Goal: Task Accomplishment & Management: Manage account settings

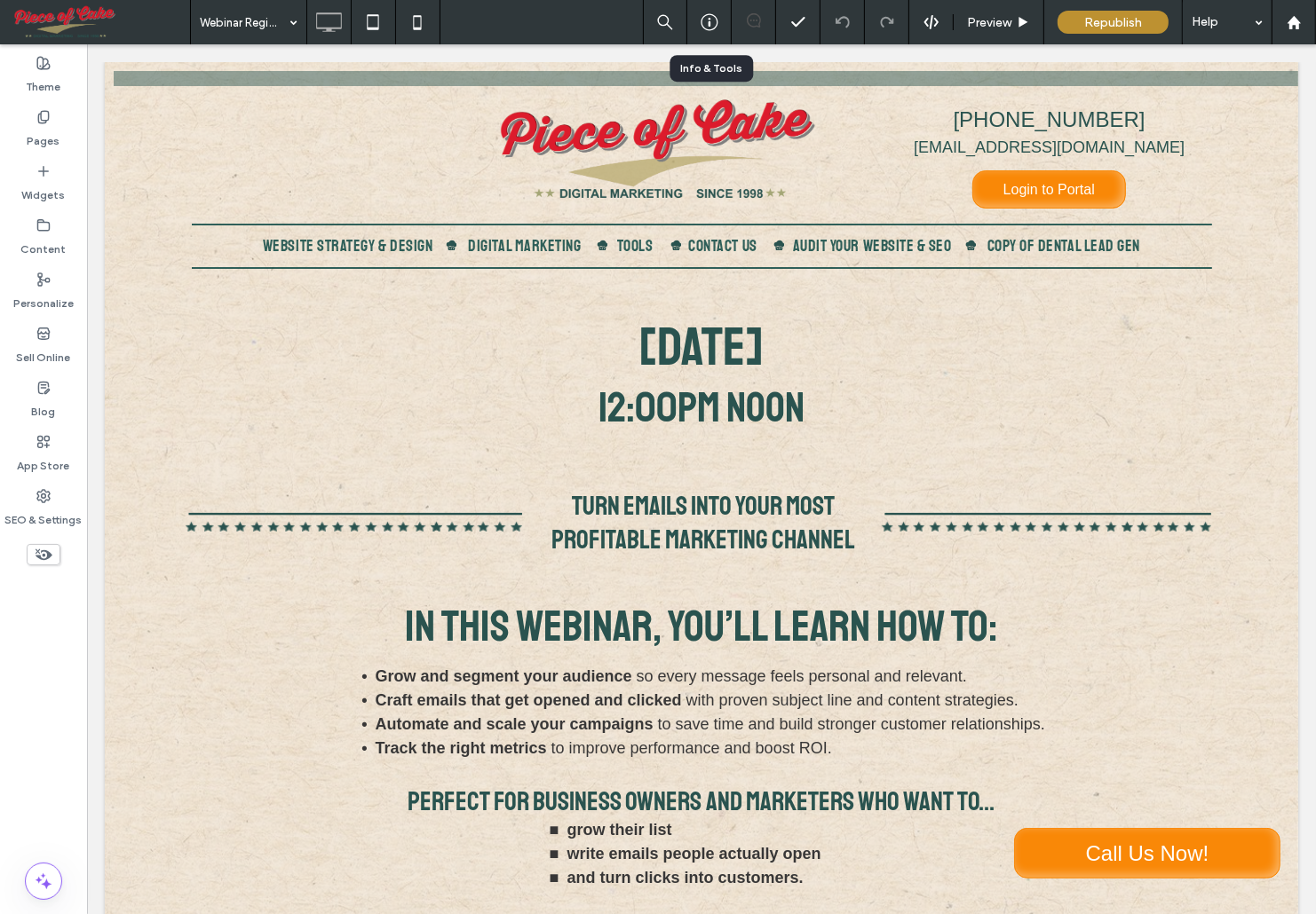
click at [707, 19] on use at bounding box center [709, 23] width 17 height 17
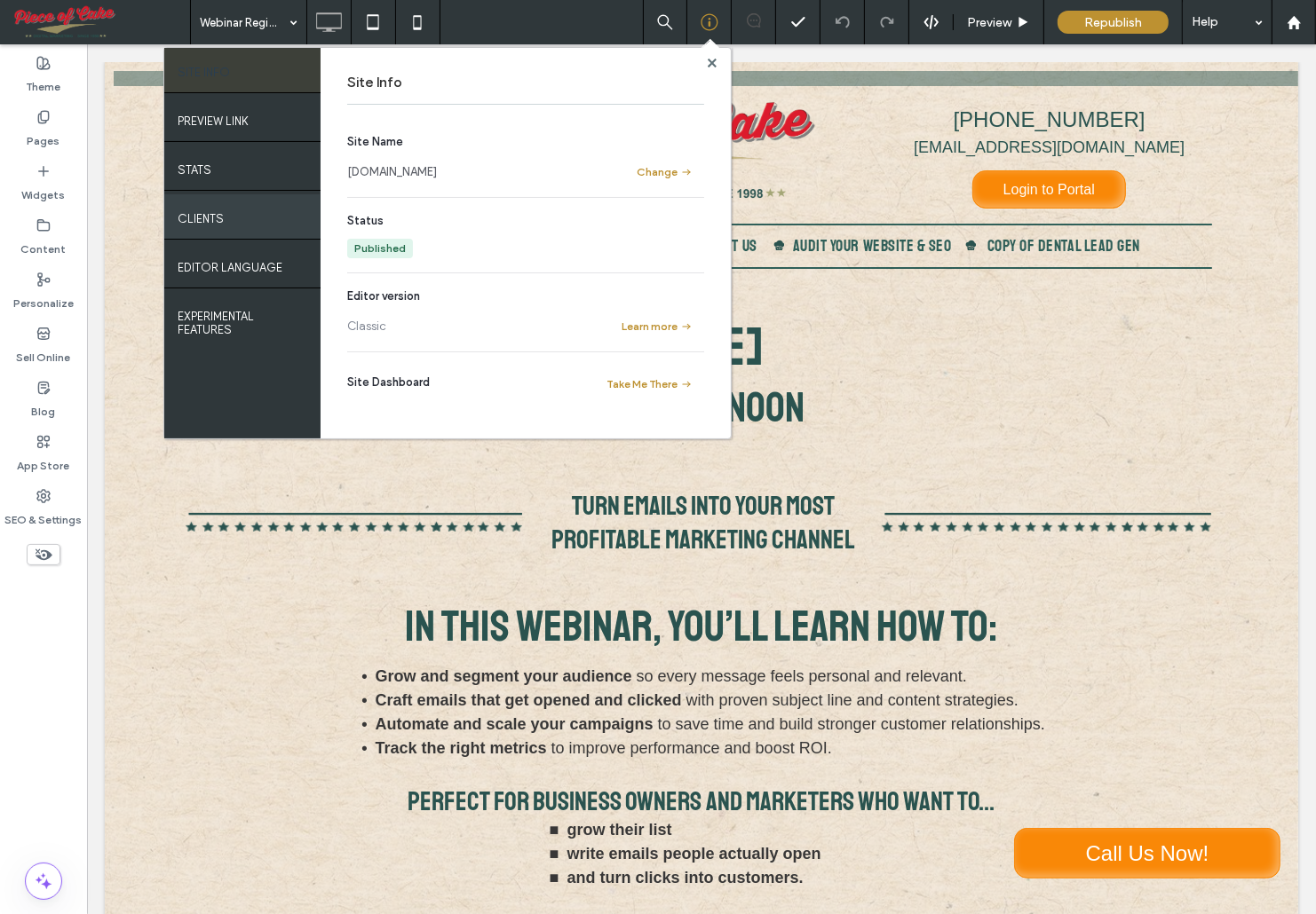
click at [214, 216] on label "Clients" at bounding box center [200, 214] width 46 height 23
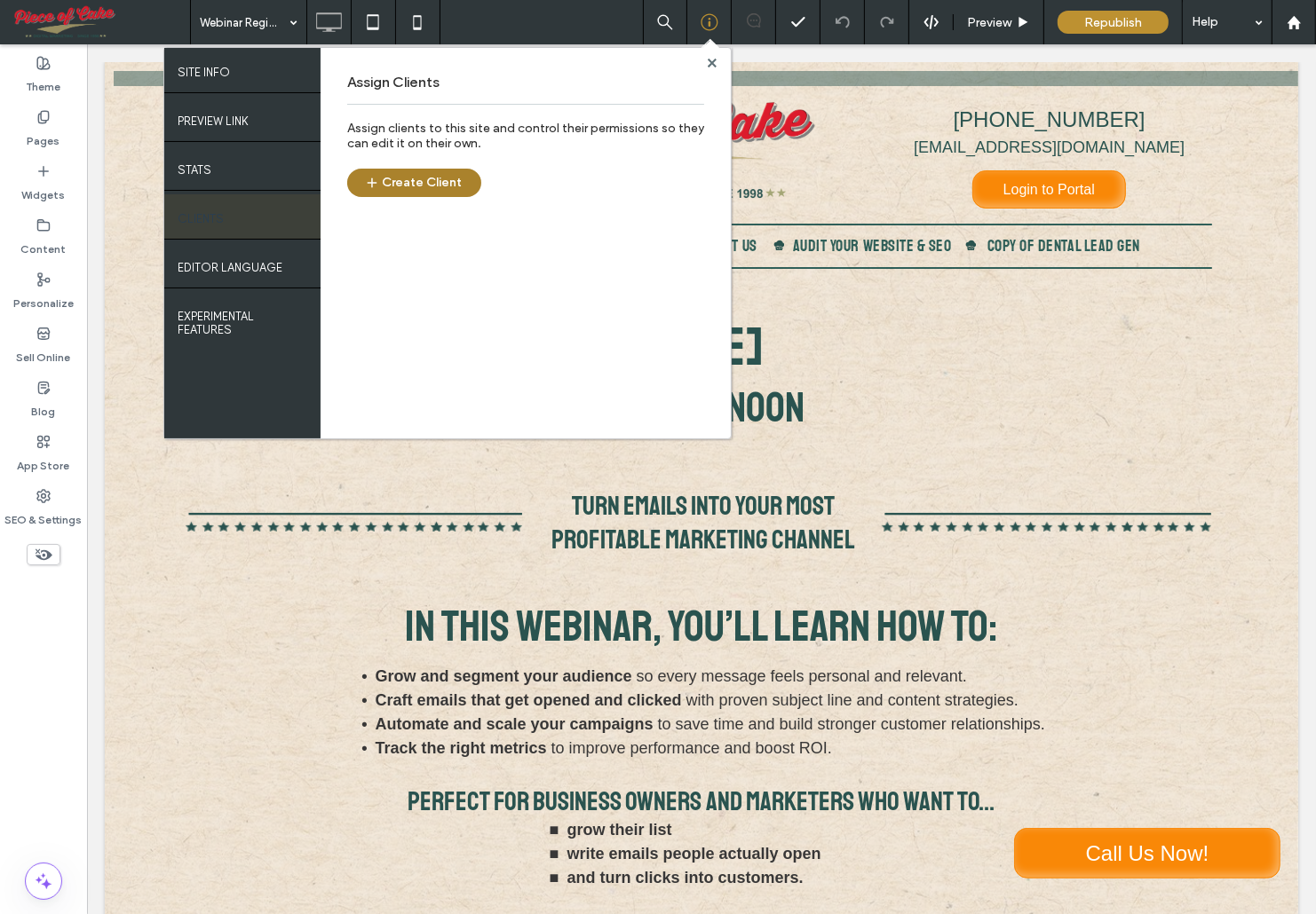
click at [386, 186] on button "Create Client" at bounding box center [414, 182] width 135 height 28
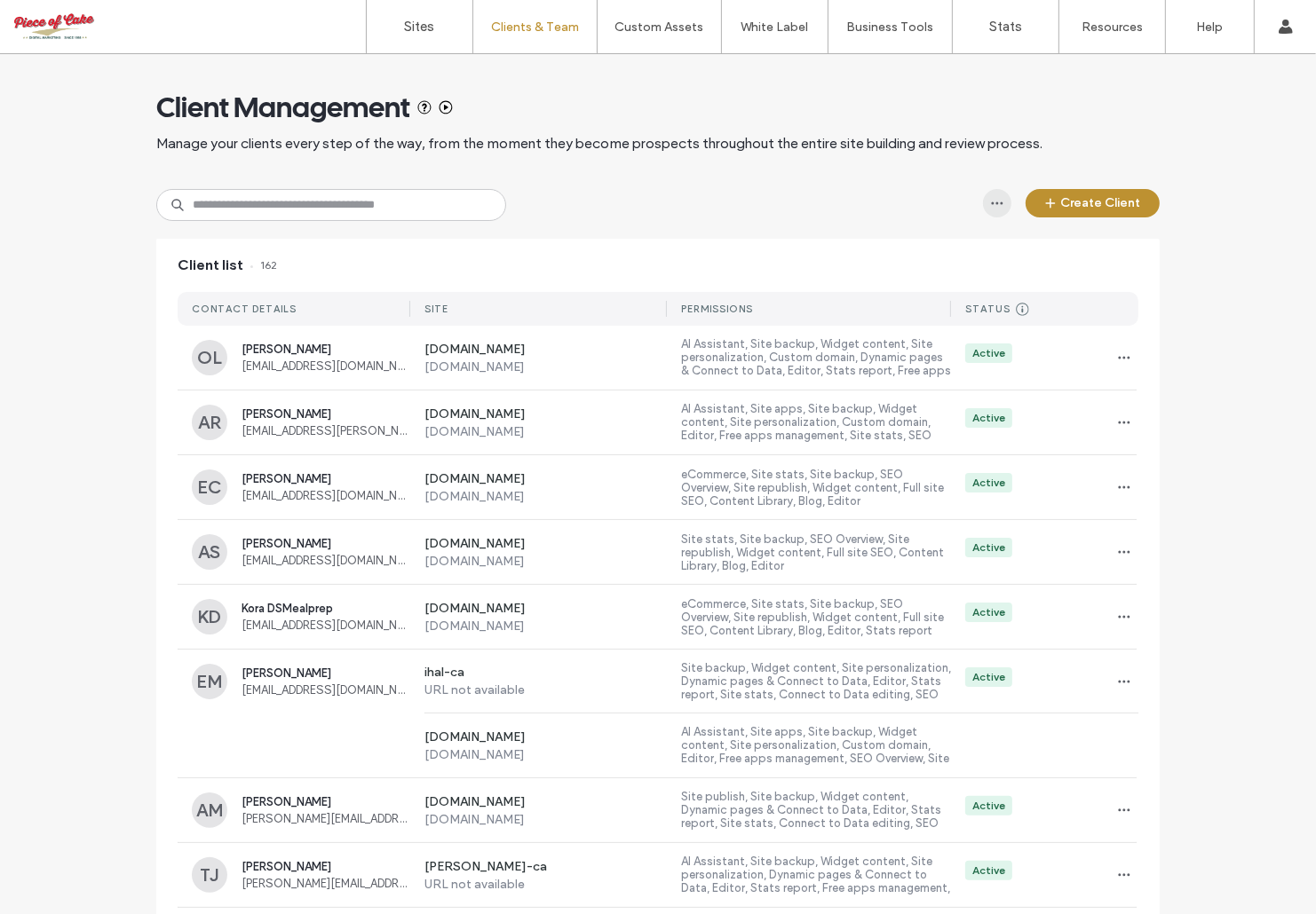
click at [997, 202] on icon "button" at bounding box center [996, 203] width 14 height 14
click at [1030, 248] on span "Export to CSV" at bounding box center [1050, 249] width 73 height 18
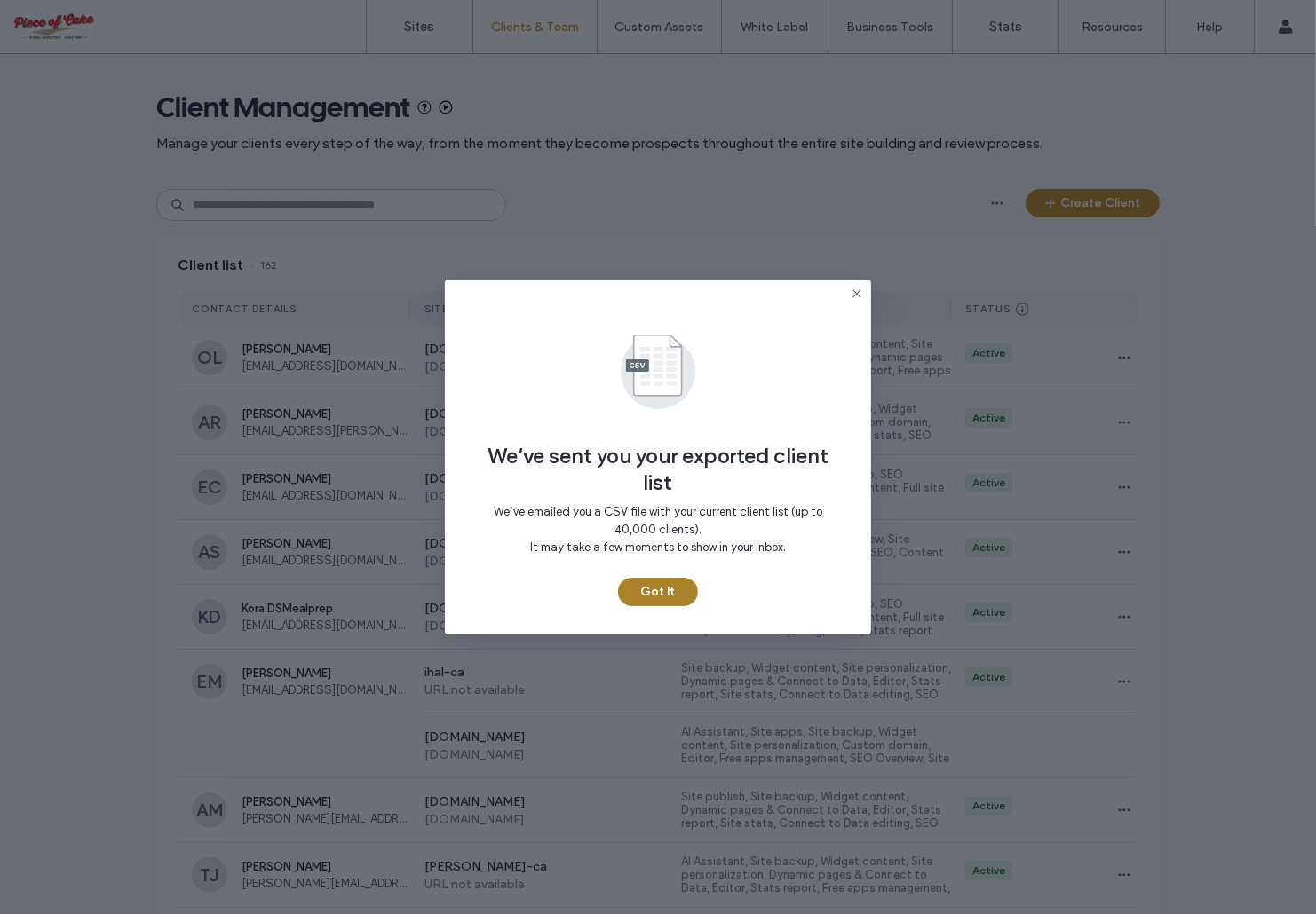
click at [658, 591] on button "Got It" at bounding box center [658, 591] width 80 height 28
